Goal: Complete application form

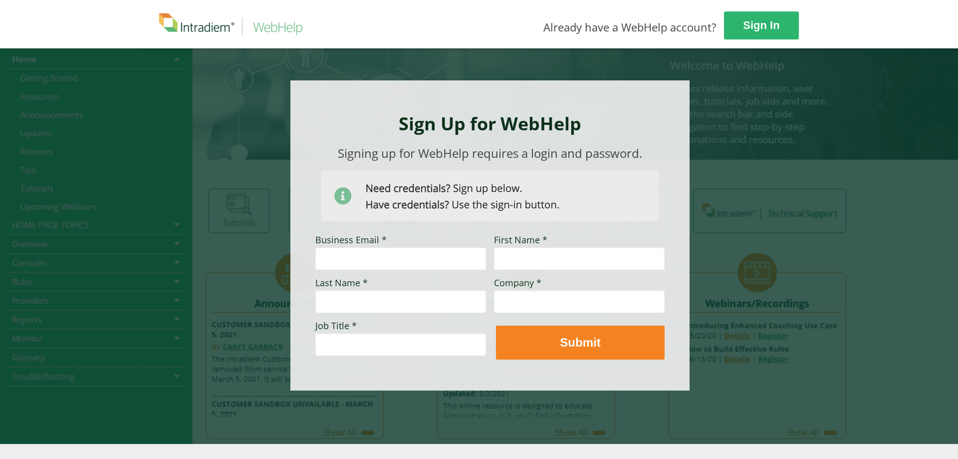
click at [381, 258] on input "Business Email *" at bounding box center [400, 258] width 171 height 23
type input "[PERSON_NAME][EMAIL_ADDRESS][PERSON_NAME][DOMAIN_NAME]"
type input "s"
click at [397, 299] on input "Last Name *" at bounding box center [400, 301] width 171 height 23
click at [532, 260] on input "First Name *" at bounding box center [579, 258] width 171 height 23
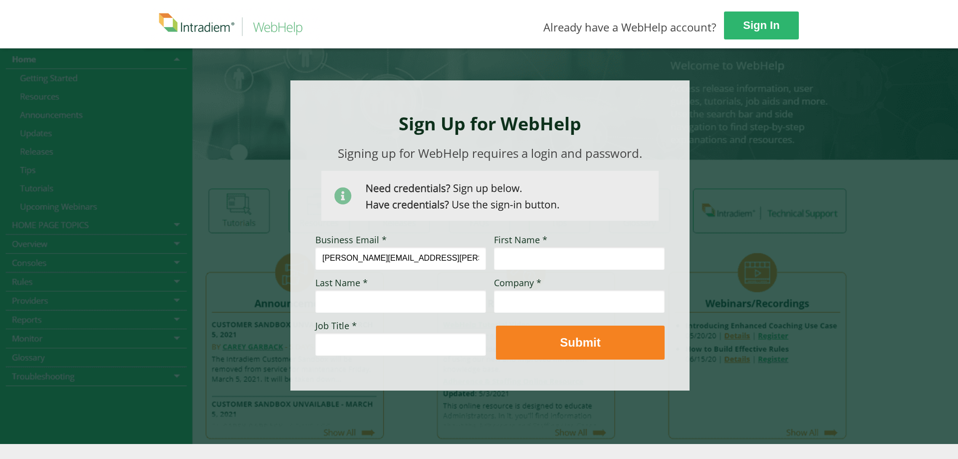
type input "S"
type input "[PERSON_NAME]"
click at [756, 176] on div at bounding box center [479, 246] width 673 height 396
